Goal: Transaction & Acquisition: Purchase product/service

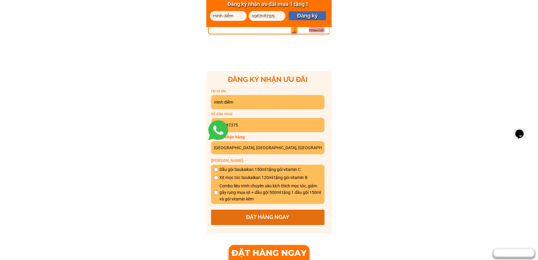
scroll to position [298, 0]
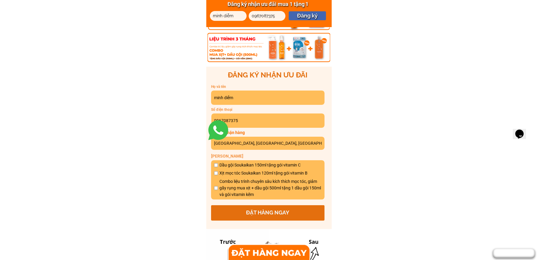
click at [241, 101] on input "minh diễm" at bounding box center [267, 98] width 110 height 14
click at [246, 127] on input "0967087375" at bounding box center [268, 121] width 110 height 14
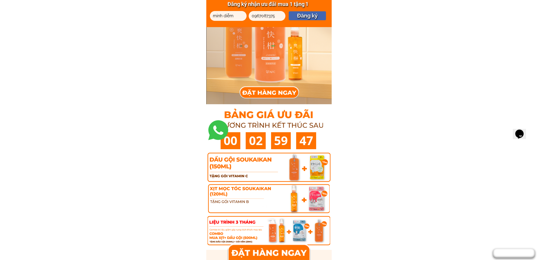
scroll to position [0, 0]
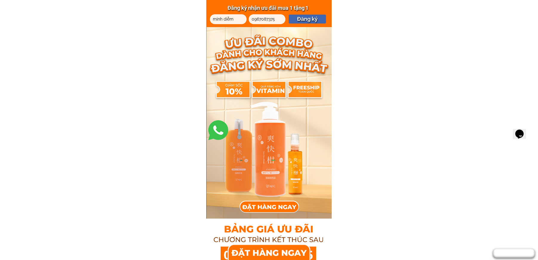
click at [274, 22] on input "0967087375" at bounding box center [267, 19] width 34 height 10
click at [232, 20] on input "minh diễm" at bounding box center [228, 19] width 34 height 10
type input "minh"
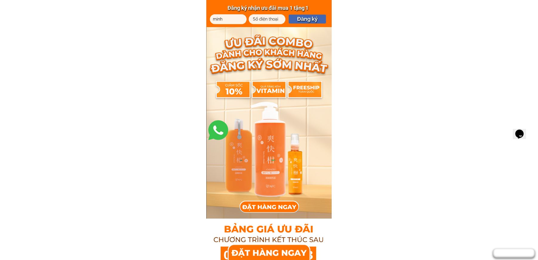
click at [232, 20] on input "minh" at bounding box center [228, 19] width 34 height 10
click at [232, 20] on input "text" at bounding box center [228, 19] width 34 height 10
click at [266, 19] on div at bounding box center [260, 17] width 23 height 7
click at [229, 16] on input "text" at bounding box center [228, 19] width 34 height 10
paste input "[PERSON_NAME]"
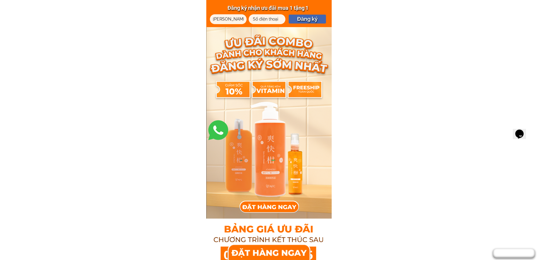
type input "[PERSON_NAME]"
click at [311, 18] on p "Đăng ký" at bounding box center [306, 19] width 37 height 9
click at [264, 18] on div at bounding box center [260, 17] width 23 height 7
click at [267, 17] on div at bounding box center [260, 17] width 23 height 7
click at [259, 19] on div at bounding box center [260, 17] width 23 height 7
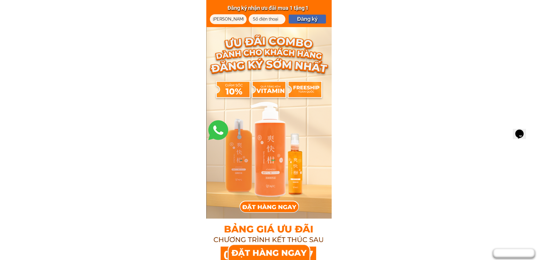
click at [258, 18] on div at bounding box center [260, 17] width 23 height 7
click at [267, 20] on div at bounding box center [260, 17] width 23 height 7
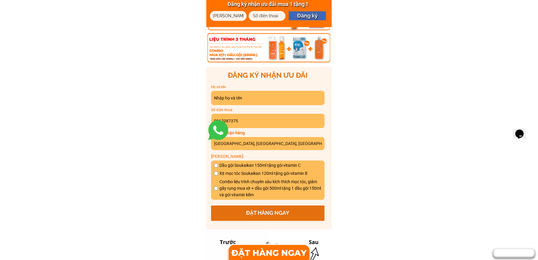
scroll to position [298, 0]
click at [254, 97] on input "text" at bounding box center [267, 98] width 110 height 14
type input "[PERSON_NAME]"
click at [256, 122] on input "0967087375" at bounding box center [268, 121] width 110 height 14
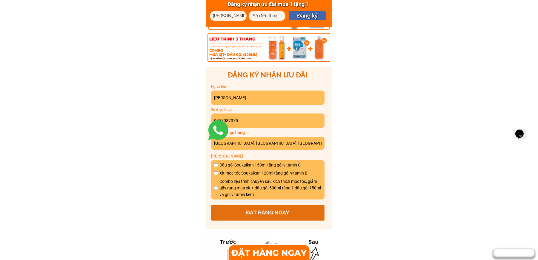
click at [256, 122] on input "0967087375" at bounding box center [268, 121] width 110 height 14
paste input "0337448965"
type input "0337448965"
click at [270, 146] on input "phú trạch, mễ sở, văn giang, hưng yên" at bounding box center [267, 143] width 110 height 13
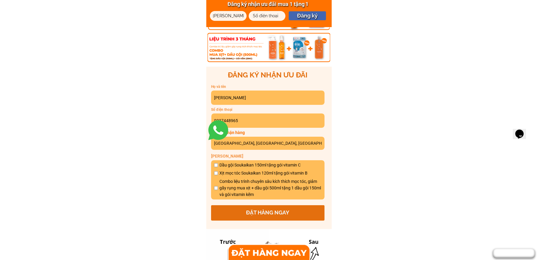
click at [270, 146] on input "phú trạch, mễ sở, văn giang, hưng yên" at bounding box center [267, 143] width 110 height 13
paste input "Thôn long thuỷ xã [GEOGRAPHIC_DATA] huyện [GEOGRAPHIC_DATA] tỉnh [GEOGRAPHIC_DA…"
type input "Thôn long thuỷ xã [GEOGRAPHIC_DATA] huyện [GEOGRAPHIC_DATA] tỉnh [GEOGRAPHIC_DA…"
click at [216, 164] on input "checkbox" at bounding box center [216, 165] width 4 height 4
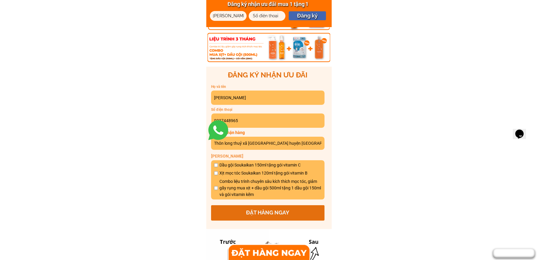
checkbox input "true"
click at [270, 212] on p "ĐẶT HÀNG NGAY" at bounding box center [267, 214] width 113 height 16
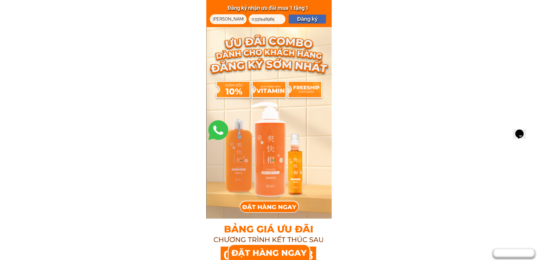
click at [232, 20] on input "[PERSON_NAME]" at bounding box center [228, 19] width 34 height 10
click at [231, 17] on input "[PERSON_NAME]" at bounding box center [228, 19] width 34 height 10
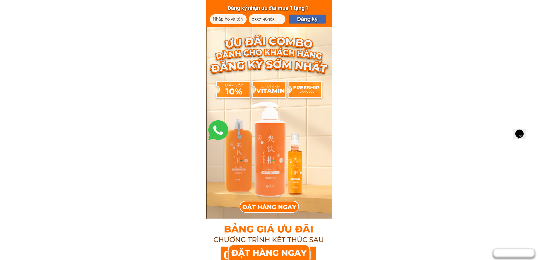
click at [261, 20] on input "0337448965" at bounding box center [267, 19] width 34 height 10
click at [227, 20] on input "text" at bounding box center [228, 19] width 34 height 10
paste input "[GEOGRAPHIC_DATA]"
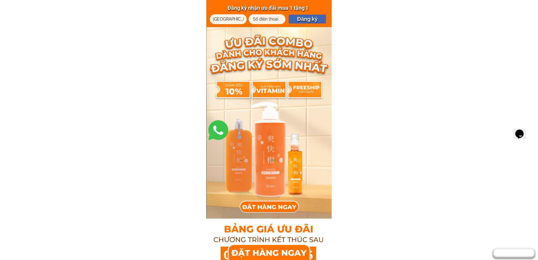
type input "[GEOGRAPHIC_DATA]"
click at [266, 20] on div at bounding box center [260, 17] width 23 height 7
click at [268, 16] on div at bounding box center [260, 17] width 23 height 7
click at [256, 21] on input "tel" at bounding box center [267, 19] width 34 height 10
paste input "0333205772"
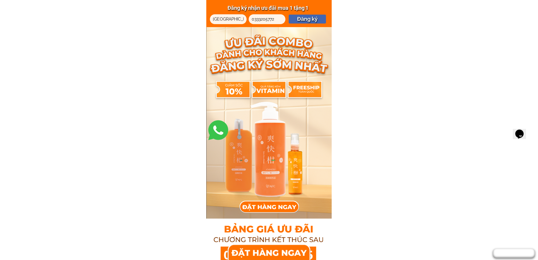
type input "0333205772"
click at [303, 19] on p "Đăng ký" at bounding box center [306, 19] width 37 height 9
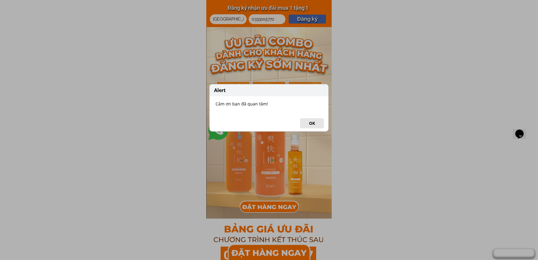
click at [314, 124] on button "OK" at bounding box center [312, 123] width 24 height 10
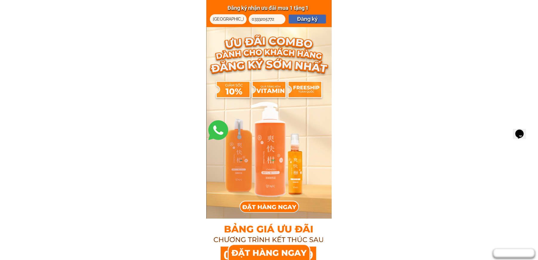
click at [235, 19] on input "[GEOGRAPHIC_DATA]" at bounding box center [228, 19] width 34 height 10
paste input "[PERSON_NAME]"
type input "[PERSON_NAME]"
click at [263, 20] on div at bounding box center [260, 17] width 23 height 7
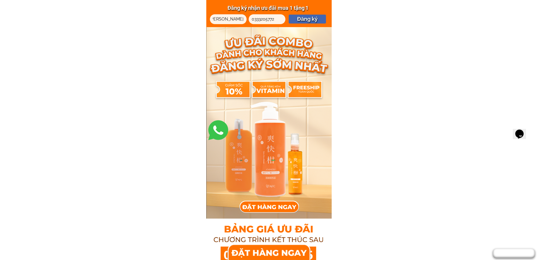
scroll to position [0, 0]
click at [251, 20] on input "0333205772" at bounding box center [267, 19] width 34 height 10
paste input "0932213221"
type input "0932213221"
click at [307, 20] on p "Đăng ký" at bounding box center [306, 19] width 37 height 9
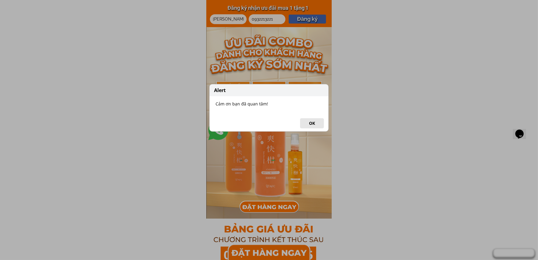
click at [315, 124] on button "OK" at bounding box center [312, 123] width 24 height 10
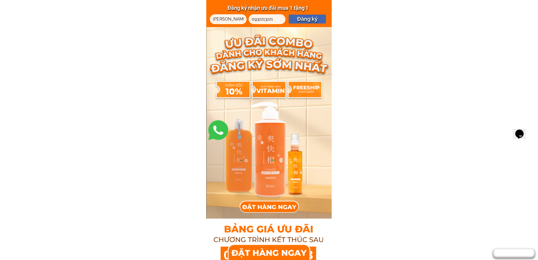
click at [224, 18] on input "[PERSON_NAME]" at bounding box center [228, 19] width 34 height 10
paste input "Thắng Quý"
type input "Thắng Quý"
click at [251, 17] on div at bounding box center [260, 17] width 23 height 7
click at [252, 18] on div at bounding box center [260, 17] width 23 height 7
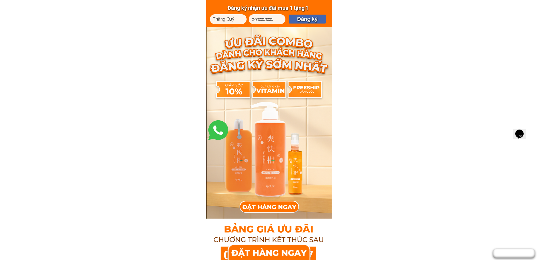
click at [252, 21] on input "0932213221" at bounding box center [267, 19] width 34 height 10
paste input "0369030548"
type input "0369030548"
click at [312, 20] on p "Đăng ký" at bounding box center [306, 19] width 37 height 9
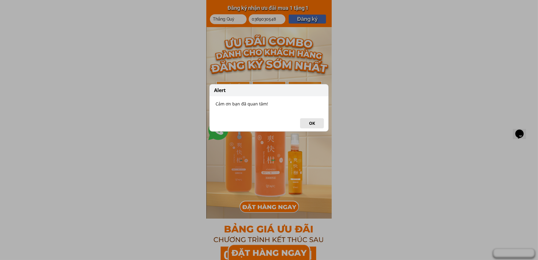
click at [311, 124] on button "OK" at bounding box center [312, 123] width 24 height 10
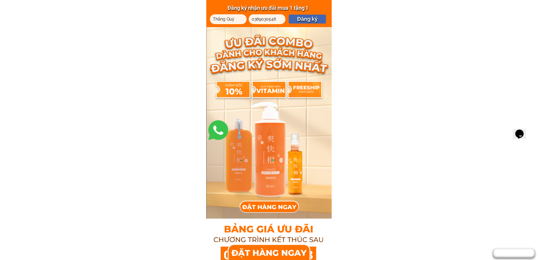
click at [212, 18] on input "Thắng Quý" at bounding box center [228, 19] width 34 height 10
paste input "phương"
type input "phương"
click at [252, 18] on div at bounding box center [260, 17] width 23 height 7
click at [251, 18] on div at bounding box center [260, 17] width 23 height 7
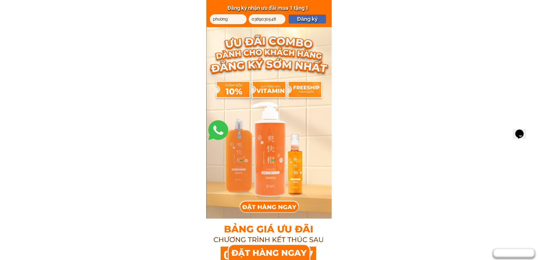
click at [251, 18] on div at bounding box center [260, 17] width 23 height 7
click at [262, 18] on div at bounding box center [260, 17] width 23 height 7
click at [260, 15] on div at bounding box center [260, 17] width 23 height 7
click at [251, 18] on div at bounding box center [260, 17] width 23 height 7
click at [253, 18] on div at bounding box center [260, 17] width 23 height 7
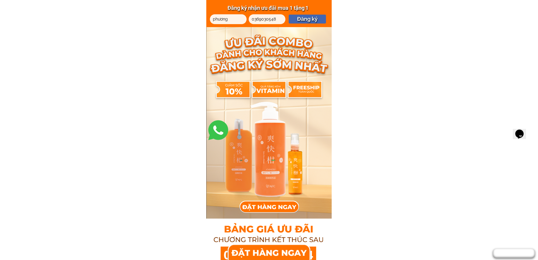
click at [253, 18] on div at bounding box center [260, 17] width 23 height 7
click at [252, 19] on div at bounding box center [260, 17] width 23 height 7
click at [251, 20] on form "Đăng ký phương 0369030548" at bounding box center [268, 19] width 116 height 10
paste input "0837020488"
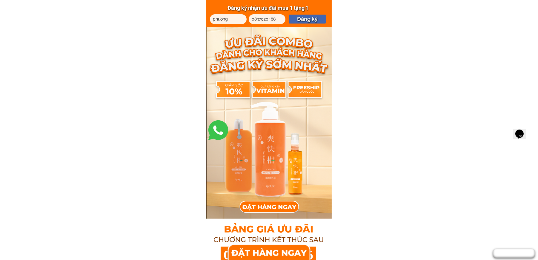
type input "0837020488"
click at [306, 18] on p "Đăng ký" at bounding box center [306, 19] width 37 height 9
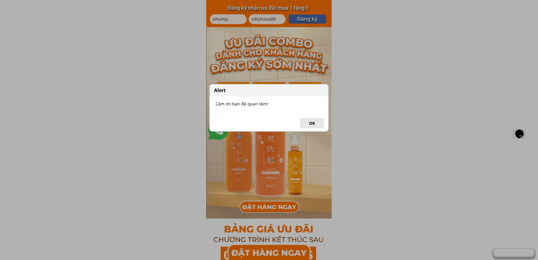
click at [314, 123] on button "OK" at bounding box center [312, 123] width 24 height 10
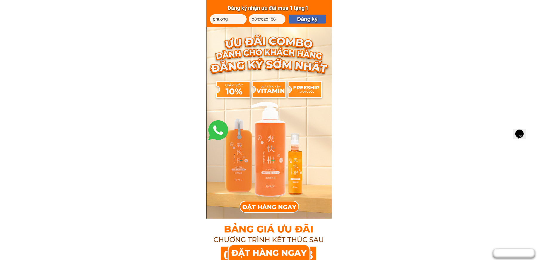
click at [254, 16] on div at bounding box center [260, 17] width 23 height 7
click at [252, 19] on div at bounding box center [260, 17] width 23 height 7
click at [260, 20] on div at bounding box center [260, 17] width 23 height 7
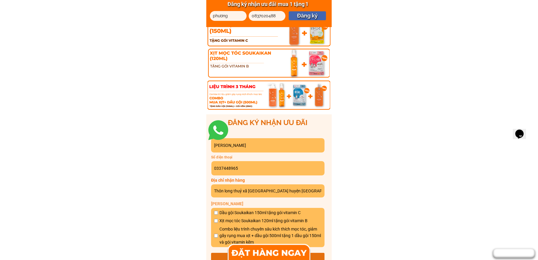
scroll to position [239, 0]
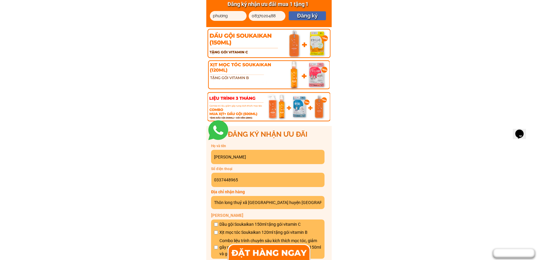
click at [256, 155] on input "[PERSON_NAME]" at bounding box center [267, 157] width 110 height 14
click at [259, 180] on input "0337448965" at bounding box center [268, 180] width 110 height 14
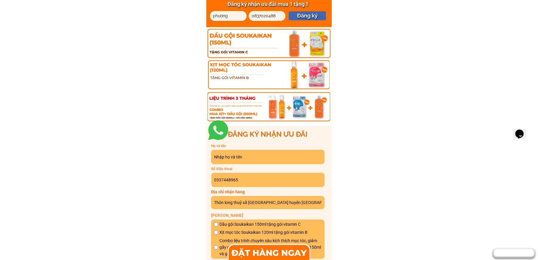
click at [259, 180] on input "0337448965" at bounding box center [268, 180] width 110 height 14
click at [256, 201] on input "Thôn long thuỷ xã [GEOGRAPHIC_DATA] huyện [GEOGRAPHIC_DATA] tỉnh [GEOGRAPHIC_DA…" at bounding box center [267, 202] width 110 height 13
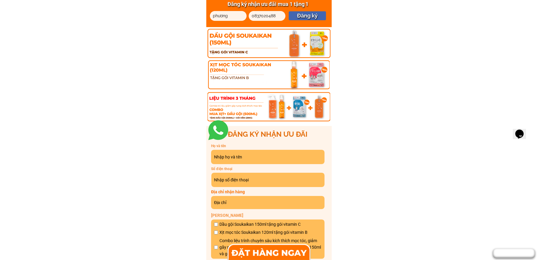
click at [237, 157] on input "text" at bounding box center [267, 157] width 110 height 14
type input "mai"
type input "0888589309"
type input "mỹ hòa 1, [GEOGRAPHIC_DATA],[GEOGRAPHIC_DATA],[GEOGRAPHIC_DATA]"
click at [264, 177] on input "0888589309" at bounding box center [268, 180] width 110 height 14
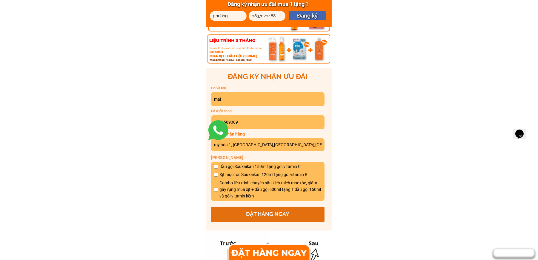
scroll to position [298, 0]
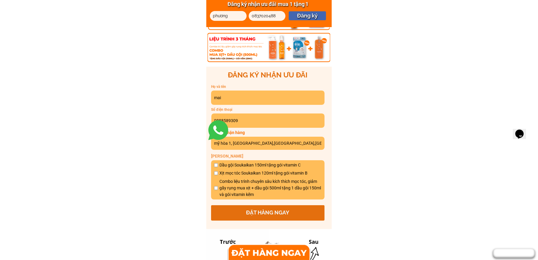
click at [215, 163] on input "checkbox" at bounding box center [216, 165] width 4 height 4
checkbox input "true"
click at [278, 213] on p "ĐẶT HÀNG NGAY" at bounding box center [267, 214] width 113 height 16
